Goal: Register for event/course

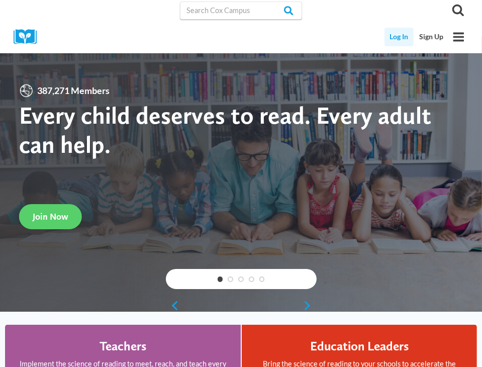
click at [398, 36] on link "Log In" at bounding box center [400, 37] width 30 height 19
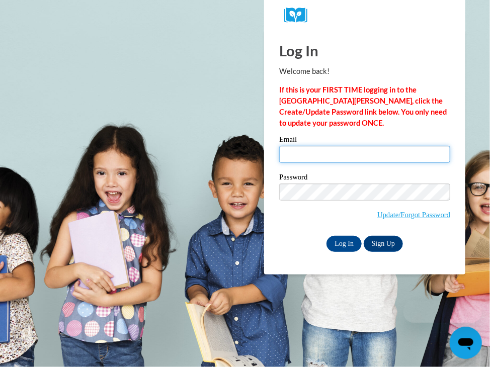
click at [302, 153] on input "Email" at bounding box center [364, 154] width 171 height 17
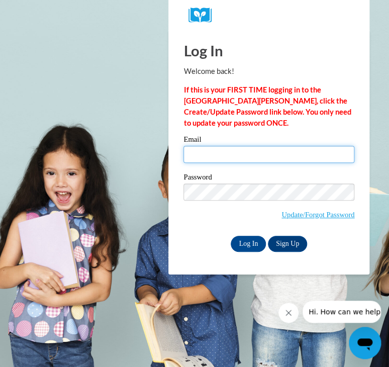
click at [215, 157] on input "Email" at bounding box center [269, 154] width 171 height 17
type input "gomezjoseline99@yahoo.com"
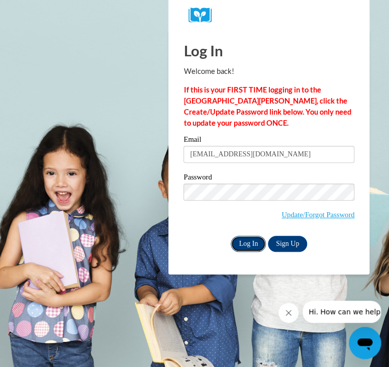
click at [248, 242] on input "Log In" at bounding box center [248, 244] width 35 height 16
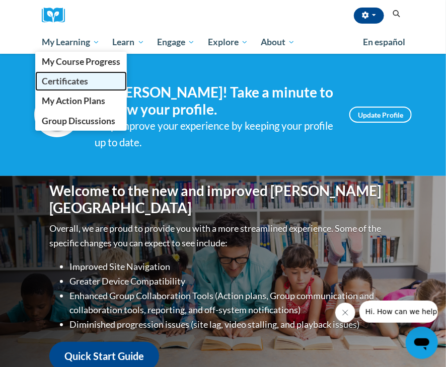
click at [73, 84] on span "Certificates" at bounding box center [65, 81] width 46 height 11
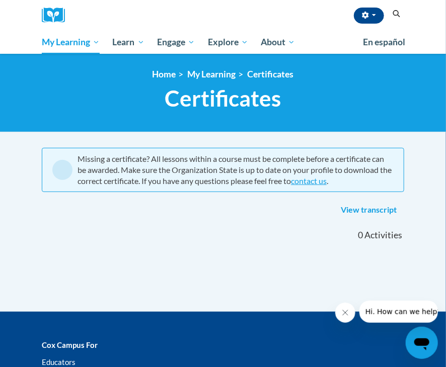
click at [346, 314] on icon "Close message from company" at bounding box center [345, 312] width 8 height 8
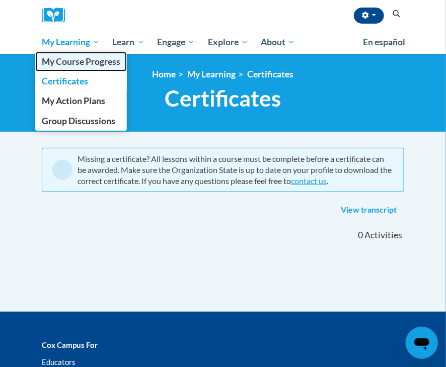
click at [87, 59] on span "My Course Progress" at bounding box center [81, 61] width 78 height 11
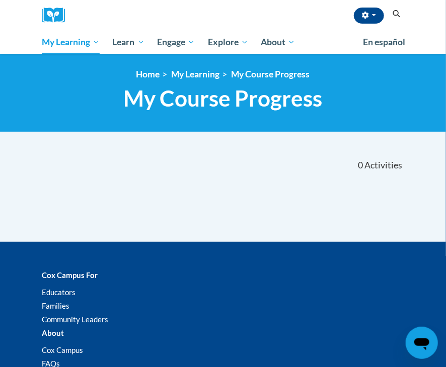
click at [397, 12] on icon "Search" at bounding box center [397, 14] width 8 height 8
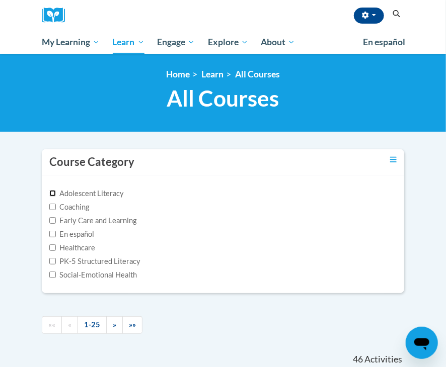
click at [52, 192] on input "Adolescent Literacy" at bounding box center [52, 193] width 7 height 7
checkbox input "true"
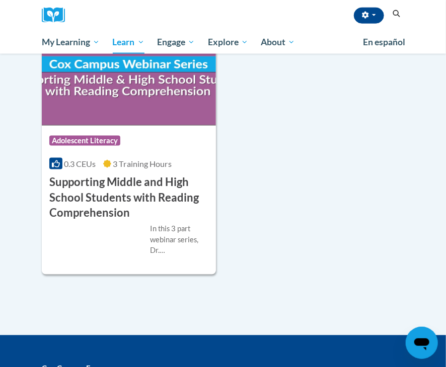
scroll to position [315, 0]
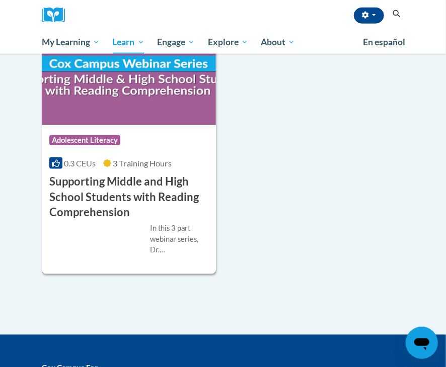
click at [95, 186] on h3 "Supporting Middle and High School Students with Reading Comprehension" at bounding box center [128, 197] width 159 height 46
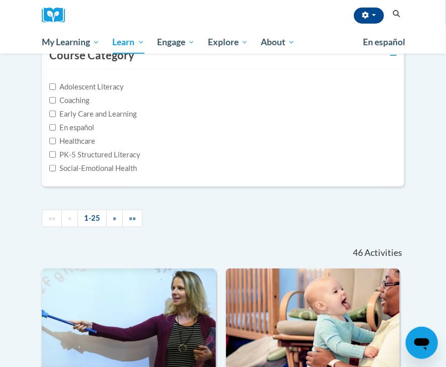
scroll to position [39, 0]
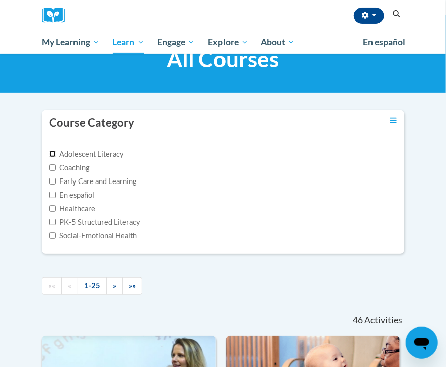
click at [53, 153] on input "Adolescent Literacy" at bounding box center [52, 154] width 7 height 7
checkbox input "true"
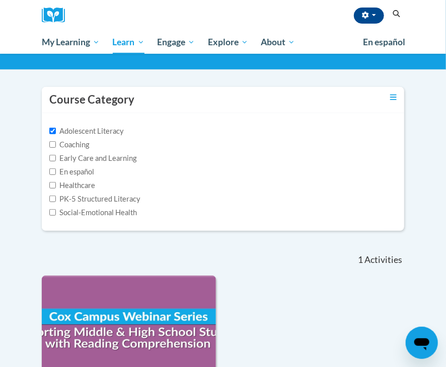
scroll to position [52, 0]
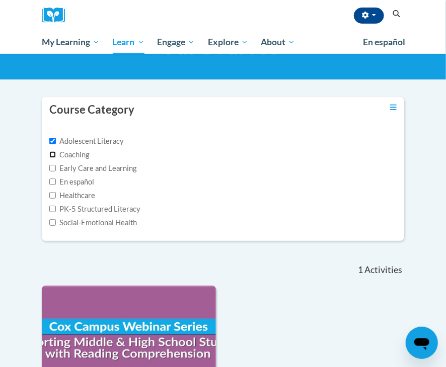
click at [53, 155] on input "Coaching" at bounding box center [52, 154] width 7 height 7
checkbox input "true"
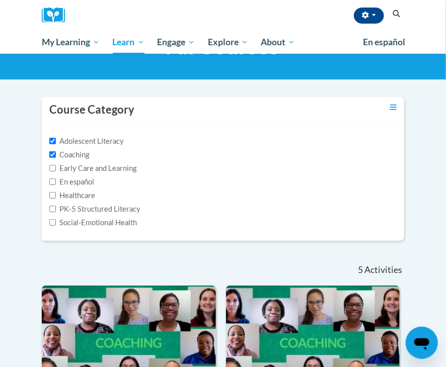
click at [50, 136] on label "Adolescent Literacy" at bounding box center [86, 141] width 74 height 11
click at [50, 138] on input "Adolescent Literacy" at bounding box center [52, 141] width 7 height 7
checkbox input "false"
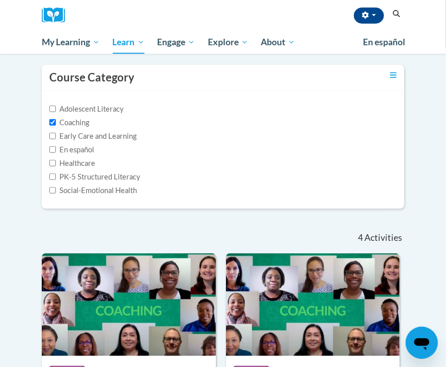
scroll to position [84, 0]
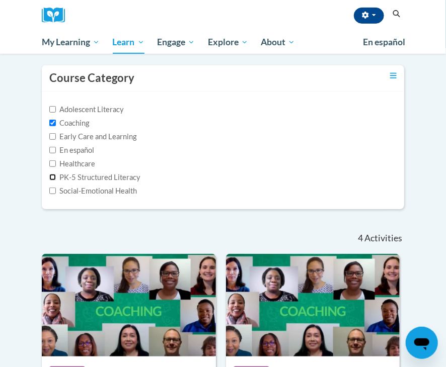
click at [50, 177] on input "PK-5 Structured Literacy" at bounding box center [52, 177] width 7 height 7
checkbox input "true"
click at [56, 122] on label "Coaching" at bounding box center [69, 123] width 40 height 11
click at [56, 122] on input "Coaching" at bounding box center [52, 123] width 7 height 7
checkbox input "false"
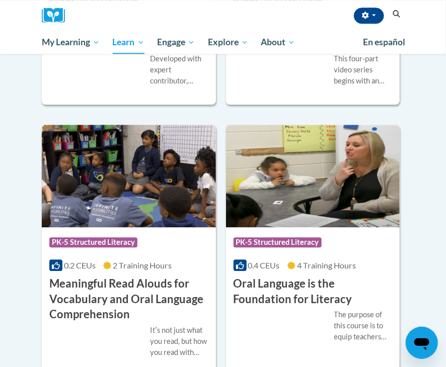
scroll to position [710, 0]
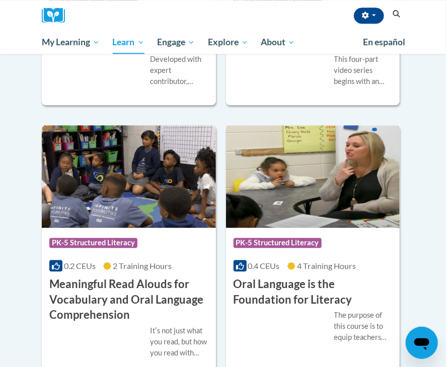
click at [298, 306] on h3 "Oral Language is the Foundation for Literacy" at bounding box center [312, 292] width 159 height 31
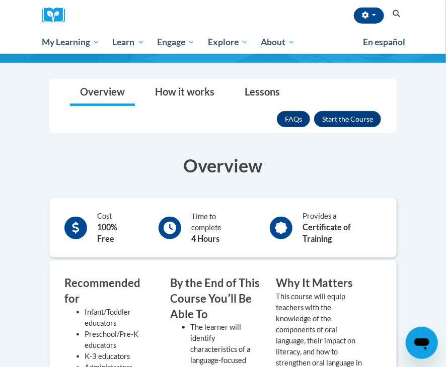
scroll to position [145, 0]
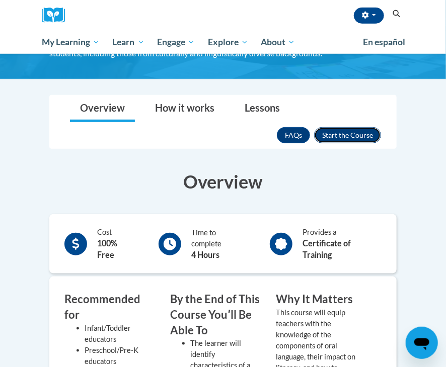
click at [341, 129] on button "Enroll" at bounding box center [347, 135] width 67 height 16
